Goal: Information Seeking & Learning: Learn about a topic

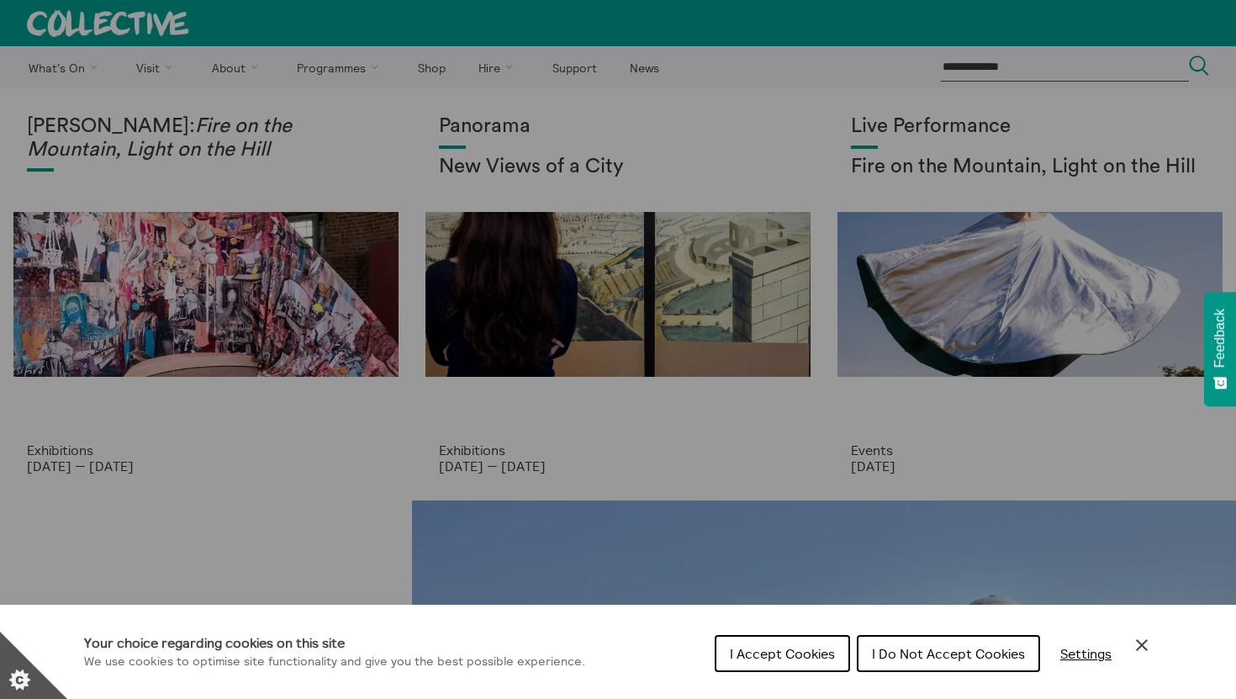
click at [770, 651] on span "I Accept Cookies" at bounding box center [782, 653] width 105 height 17
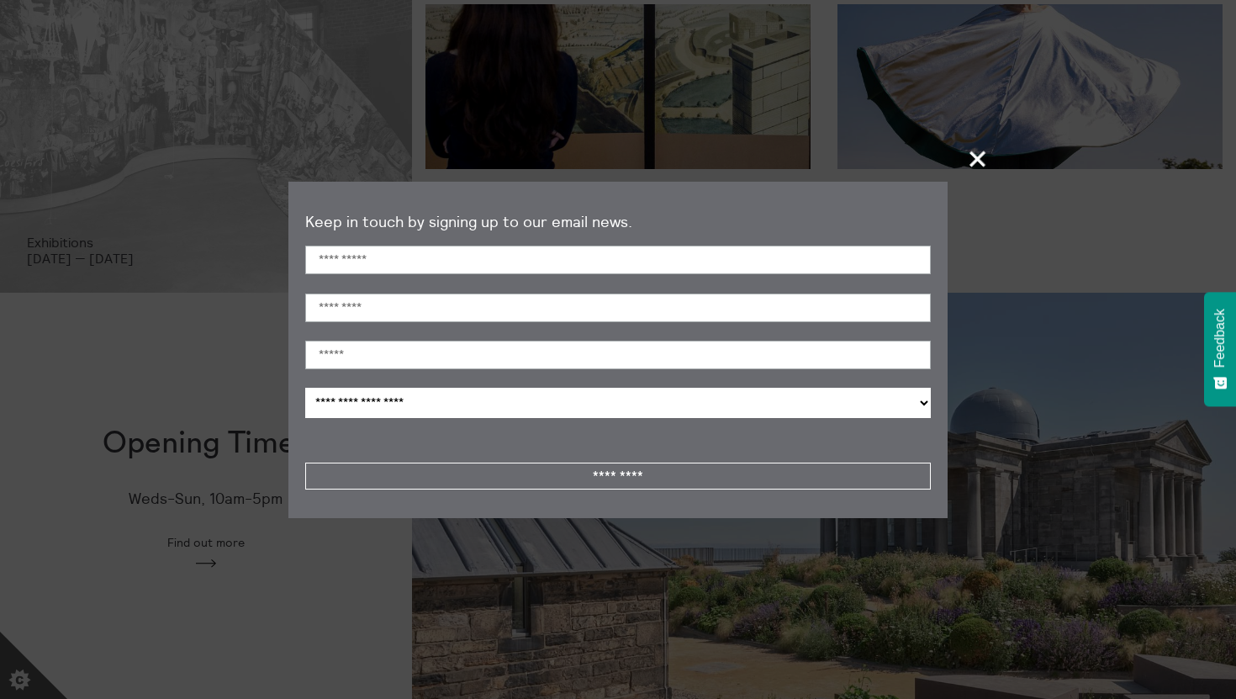
scroll to position [235, 0]
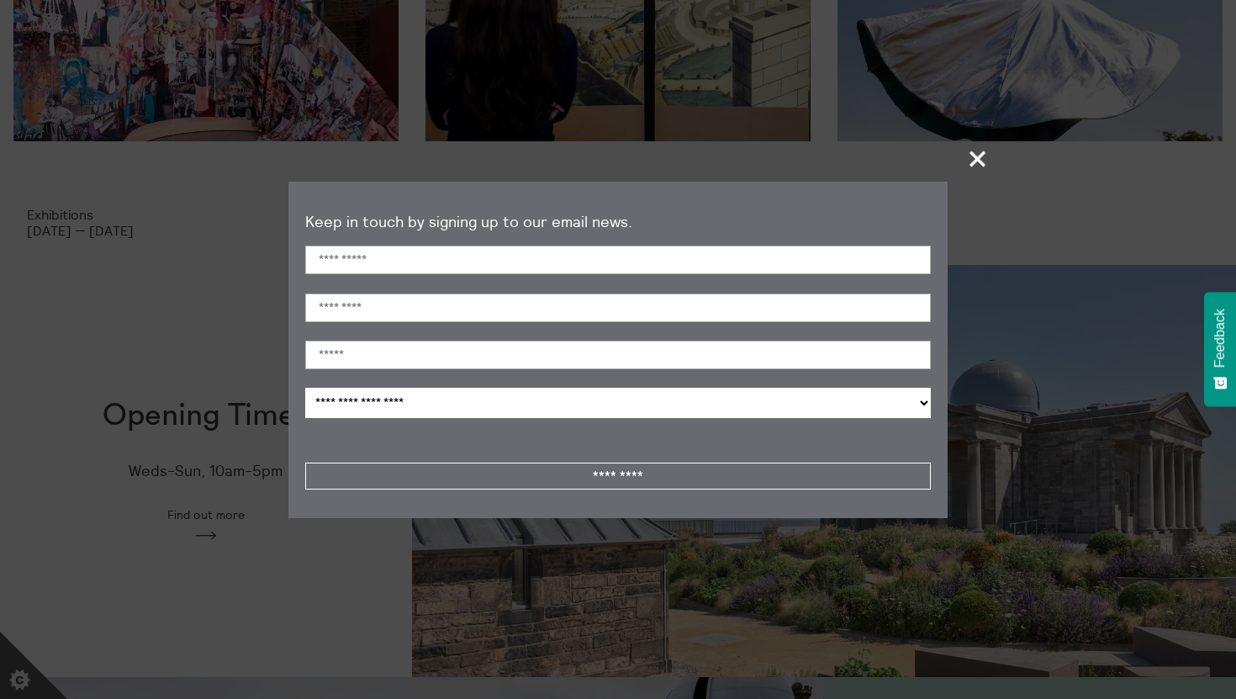
click at [983, 161] on span "+" at bounding box center [978, 159] width 50 height 50
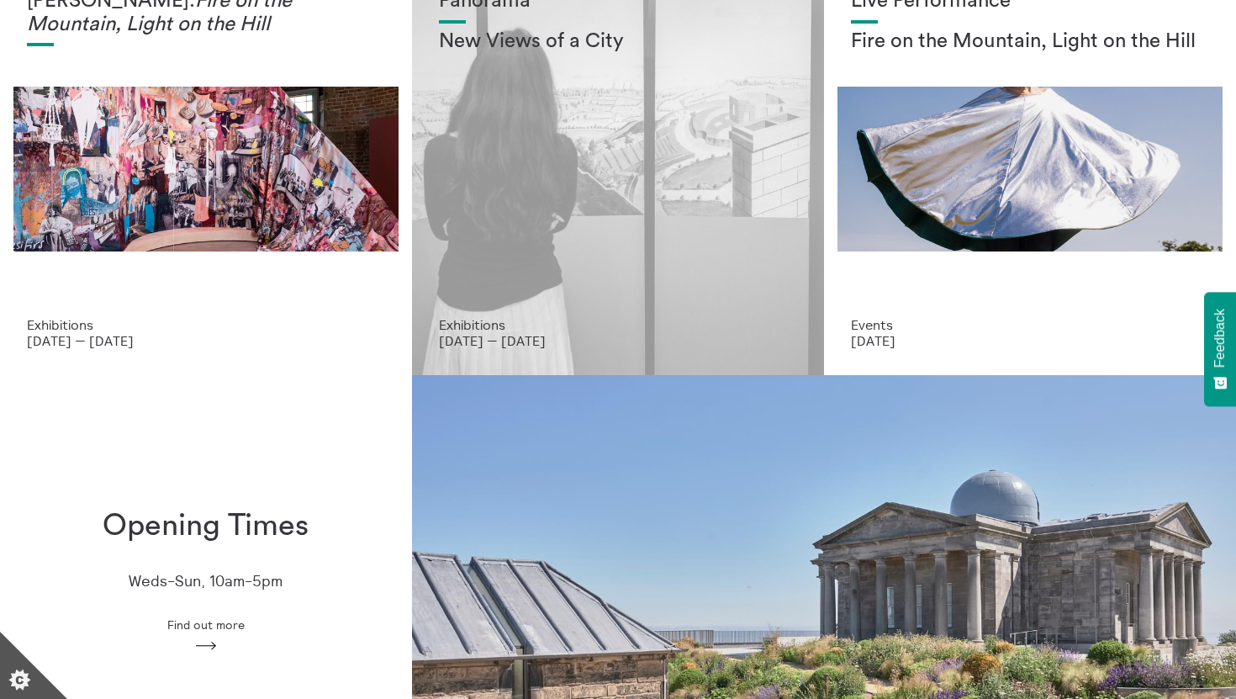
scroll to position [0, 0]
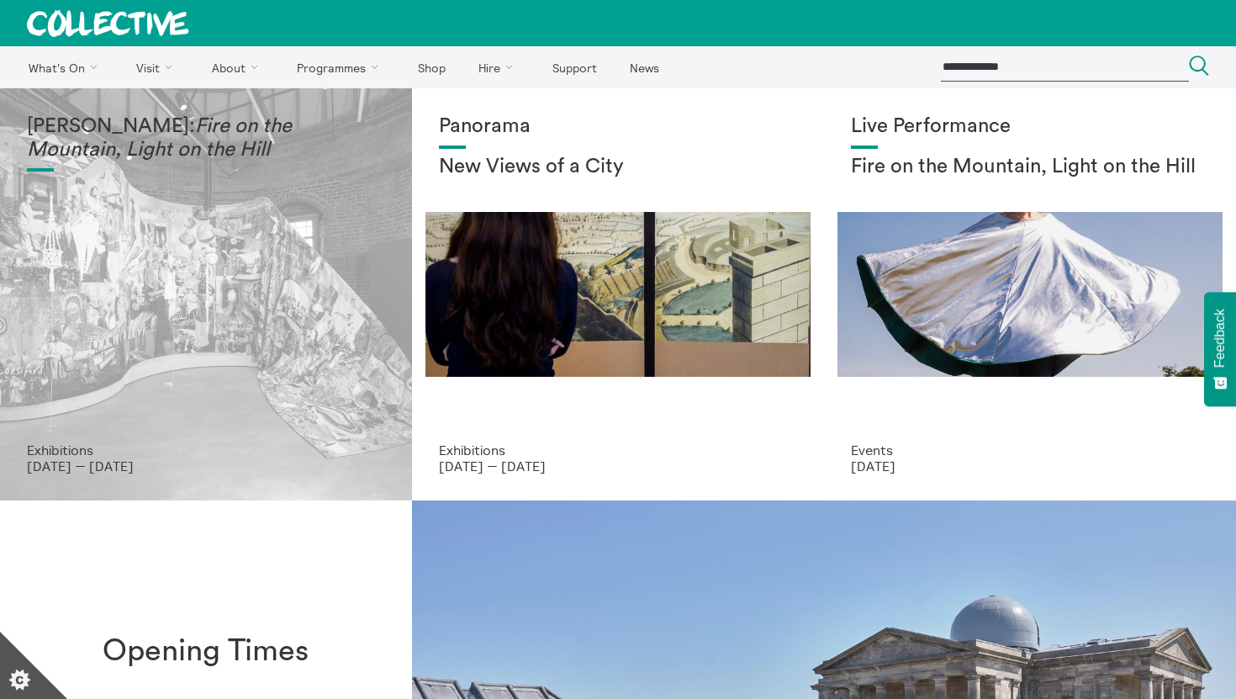
click at [222, 282] on div "[PERSON_NAME]: Fire on the Mountain, Light on the Hill" at bounding box center [206, 278] width 358 height 327
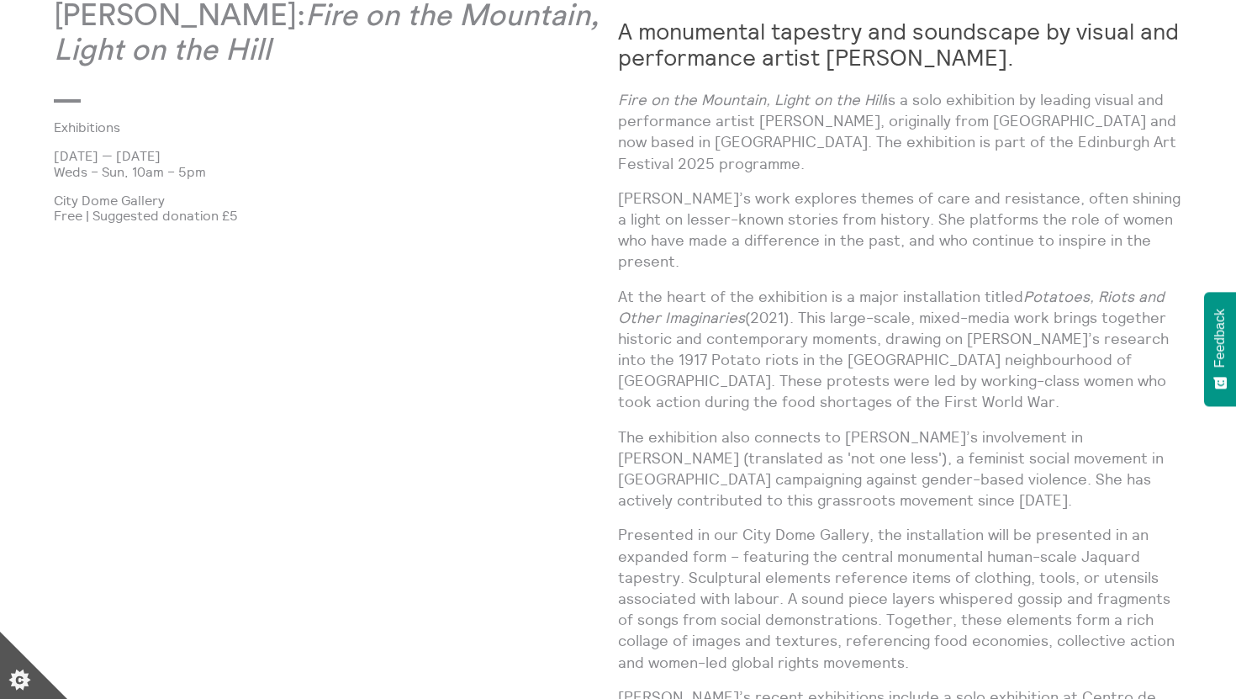
scroll to position [1002, 0]
click at [142, 163] on p "[DATE] — [DATE]" at bounding box center [336, 157] width 564 height 15
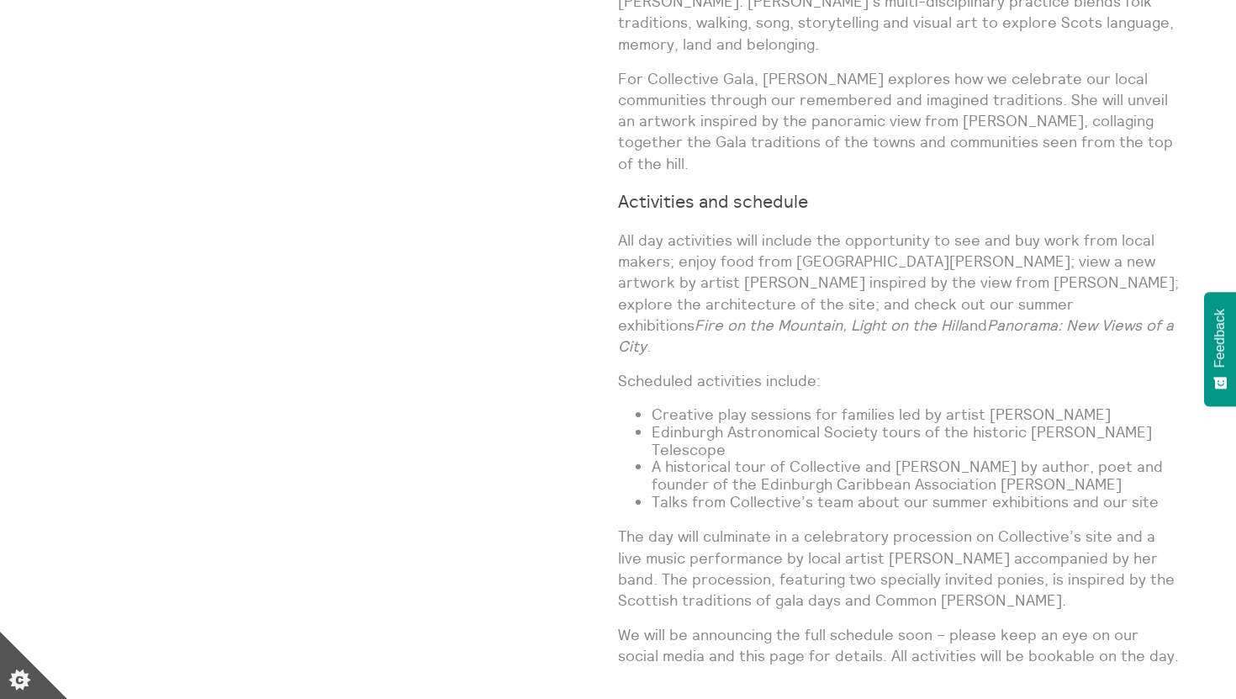
scroll to position [1224, 0]
